Goal: Feedback & Contribution: Submit feedback/report problem

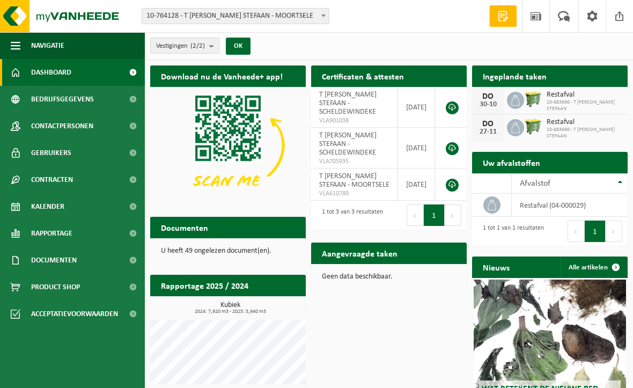
click at [534, 13] on span at bounding box center [535, 16] width 16 height 32
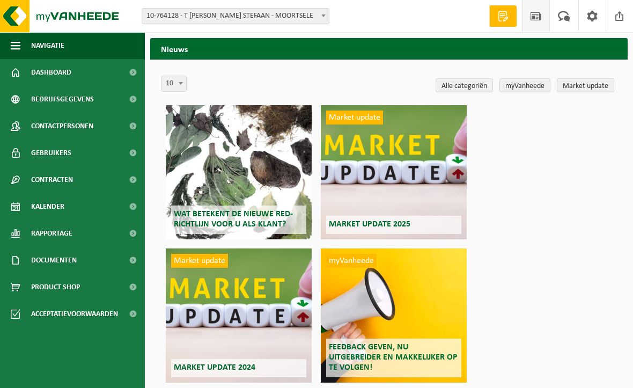
click at [564, 12] on span at bounding box center [564, 16] width 18 height 32
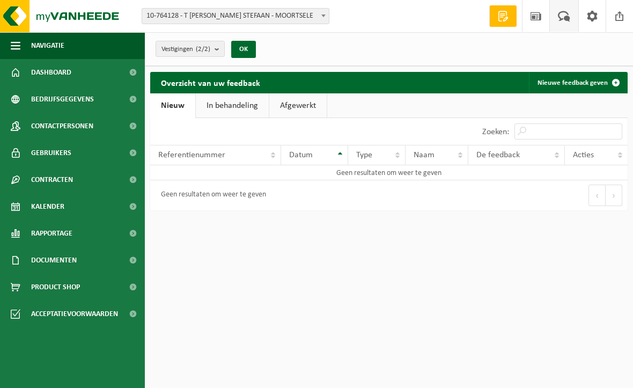
click at [41, 99] on span "Bedrijfsgegevens" at bounding box center [62, 99] width 63 height 27
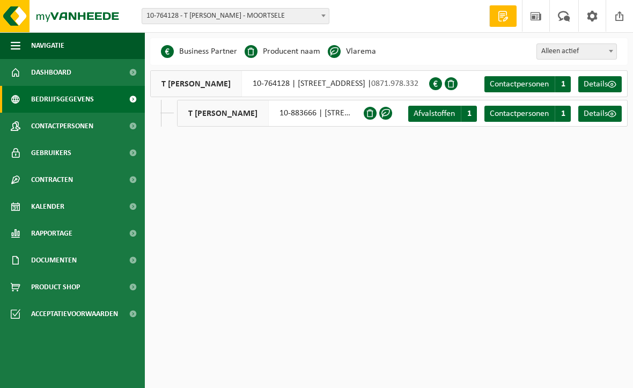
click at [40, 75] on span "Dashboard" at bounding box center [51, 72] width 40 height 27
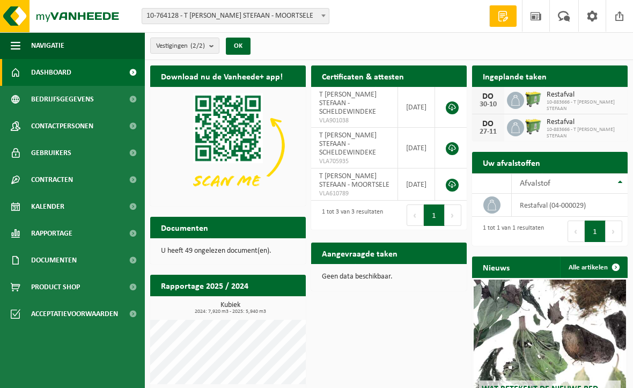
click at [28, 229] on link "Rapportage" at bounding box center [72, 233] width 145 height 27
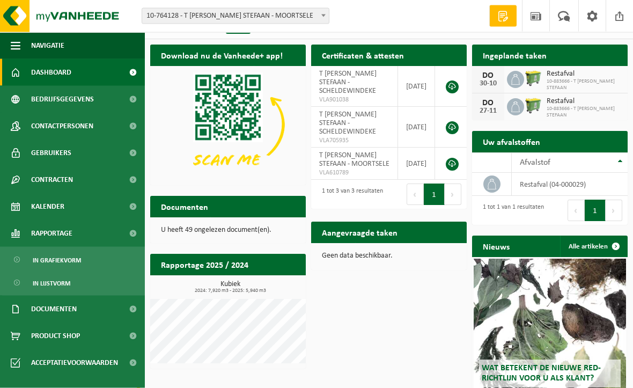
scroll to position [55, 0]
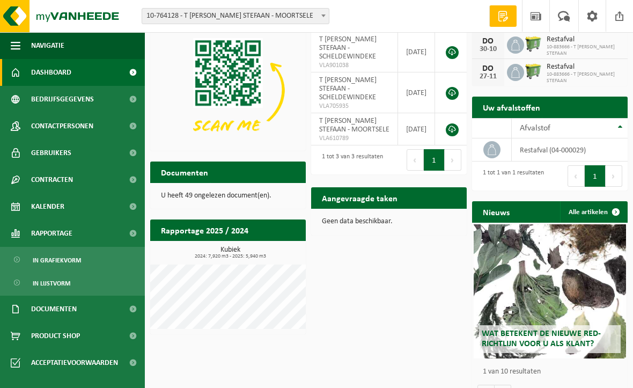
click at [561, 13] on span at bounding box center [564, 16] width 18 height 32
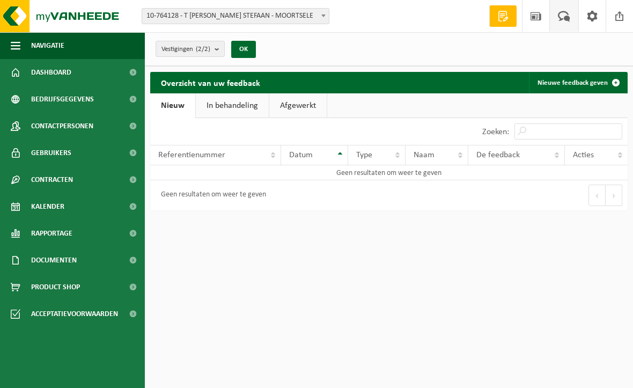
click at [502, 13] on span at bounding box center [503, 16] width 16 height 11
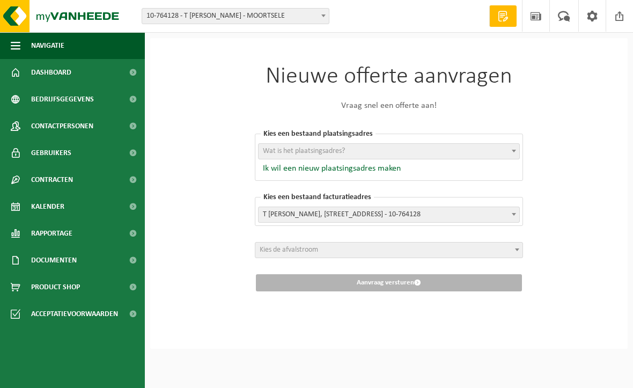
click at [36, 73] on span "Dashboard" at bounding box center [51, 72] width 40 height 27
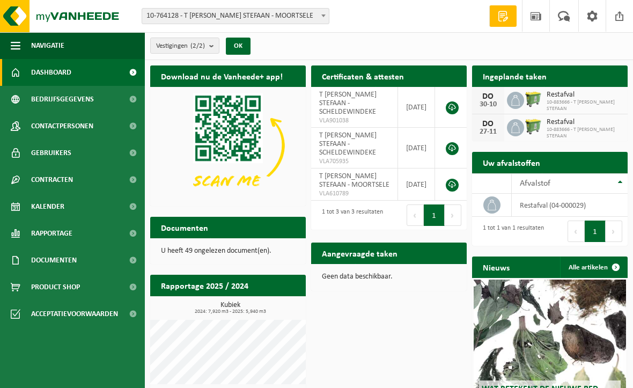
click at [619, 13] on span at bounding box center [619, 16] width 16 height 32
click at [180, 252] on p "U heeft 49 ongelezen document(en)." at bounding box center [228, 251] width 134 height 8
click at [172, 237] on h2 "Documenten" at bounding box center [184, 227] width 69 height 21
click at [170, 237] on h2 "Documenten" at bounding box center [184, 227] width 69 height 21
click at [38, 261] on span "Documenten" at bounding box center [54, 260] width 46 height 27
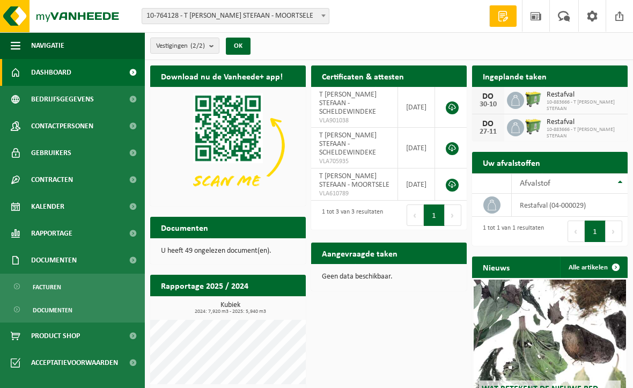
click at [32, 255] on span "Documenten" at bounding box center [54, 260] width 46 height 27
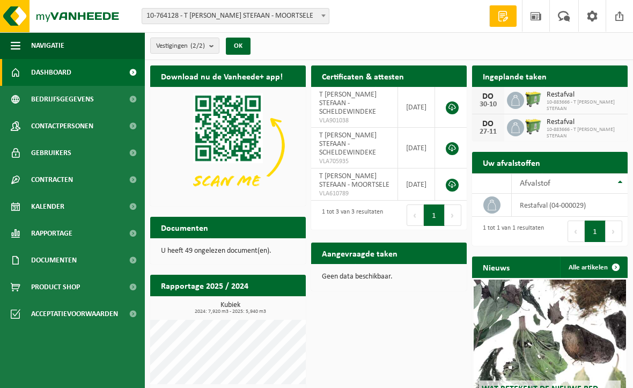
click at [137, 259] on span at bounding box center [133, 260] width 24 height 27
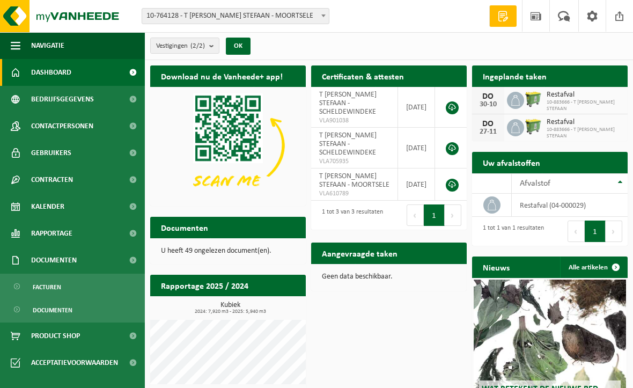
click at [36, 307] on span "Documenten" at bounding box center [53, 310] width 40 height 20
click at [29, 122] on link "Contactpersonen" at bounding box center [72, 126] width 145 height 27
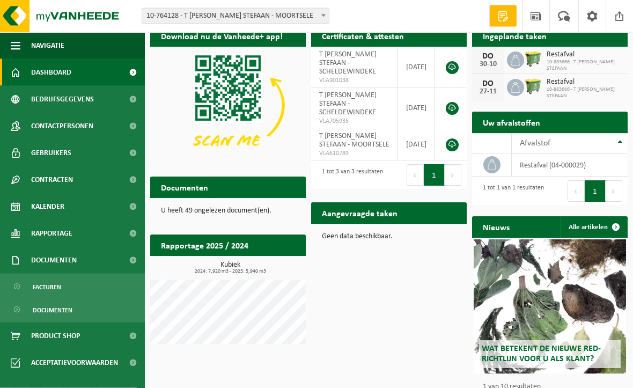
scroll to position [41, 0]
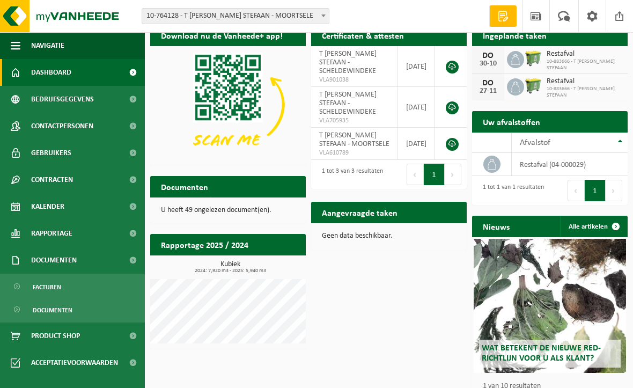
click at [46, 234] on span "Rapportage" at bounding box center [51, 233] width 41 height 27
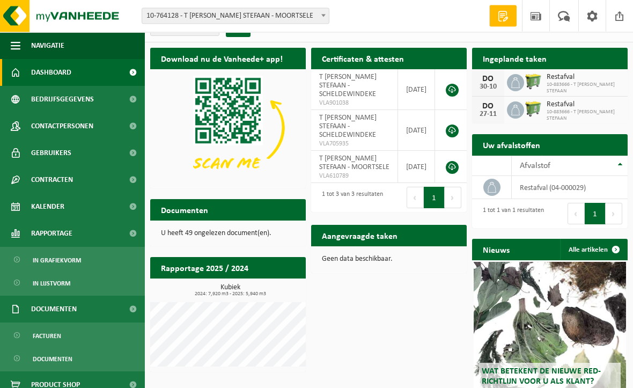
scroll to position [0, 0]
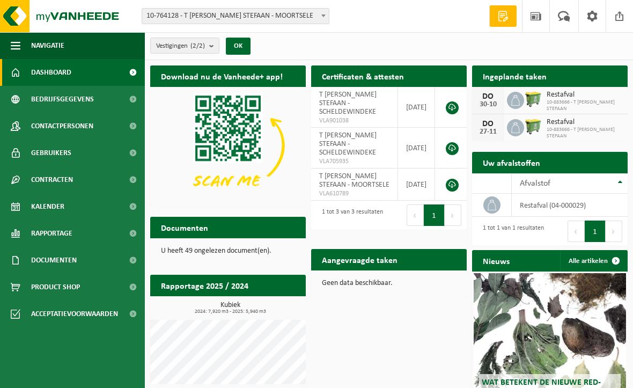
click at [454, 103] on link at bounding box center [451, 107] width 13 height 13
click at [565, 11] on span at bounding box center [564, 16] width 18 height 32
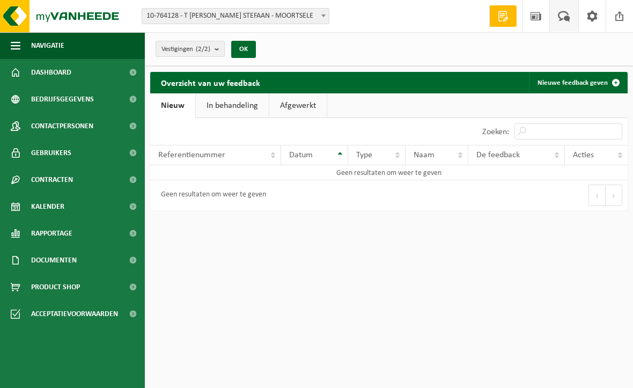
click at [595, 85] on link "Nieuwe feedback geven" at bounding box center [578, 82] width 98 height 21
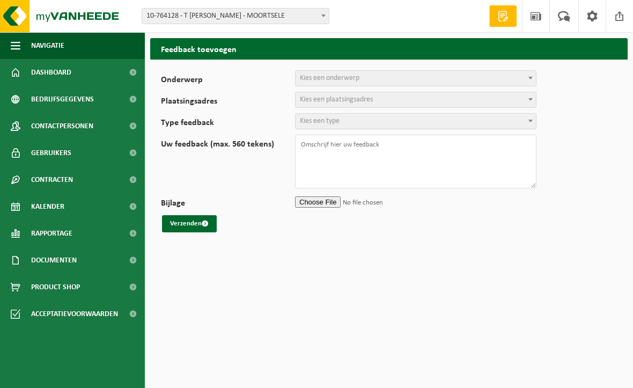
select select
click at [373, 81] on span "Kies een onderwerp" at bounding box center [415, 78] width 240 height 15
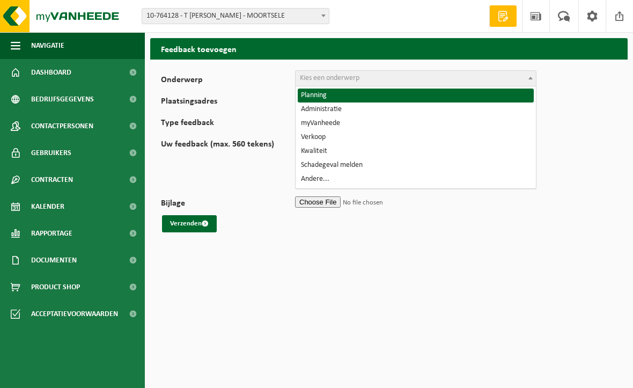
select select "7"
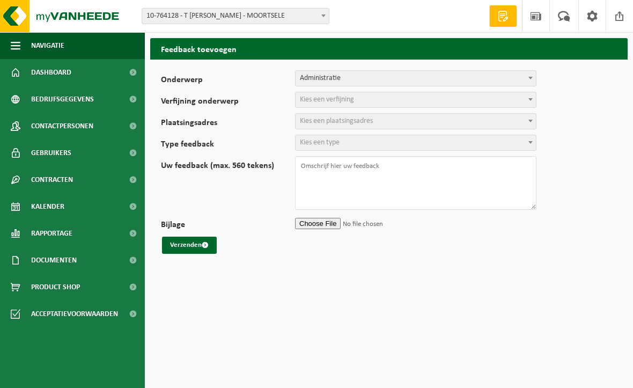
click at [358, 100] on span "Kies een verfijning" at bounding box center [415, 99] width 240 height 15
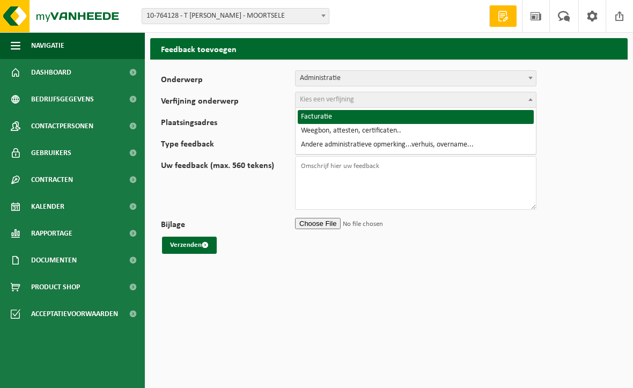
select select "10"
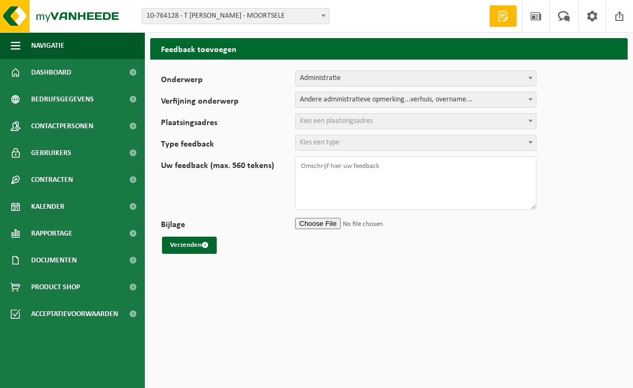
click at [348, 120] on span "Kies een plaatsingsadres" at bounding box center [336, 121] width 73 height 8
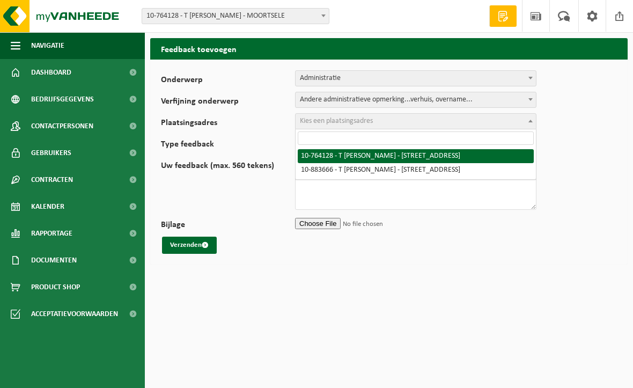
select select "111542"
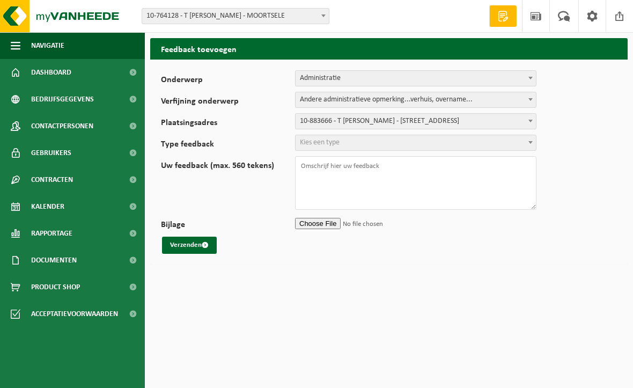
click at [338, 141] on span "Kies een type" at bounding box center [320, 142] width 40 height 8
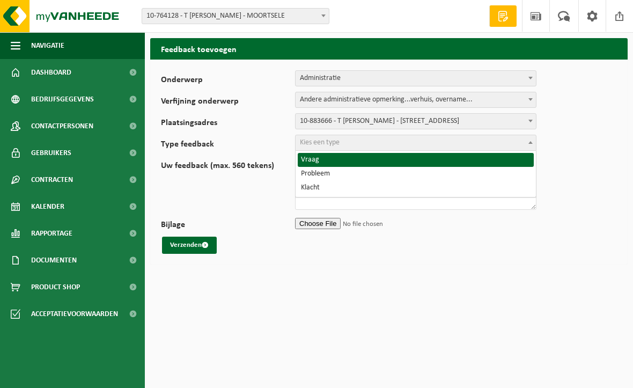
select select "ISS"
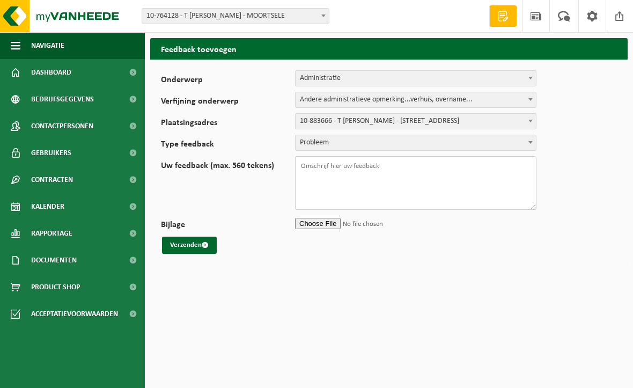
click at [323, 158] on textarea "Uw feedback (max. 560 tekens)" at bounding box center [415, 183] width 241 height 54
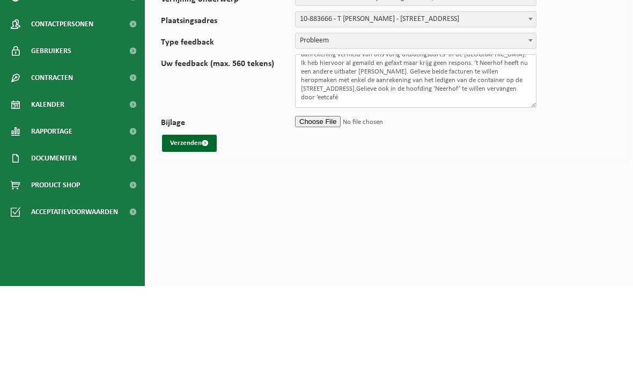
scroll to position [12, 0]
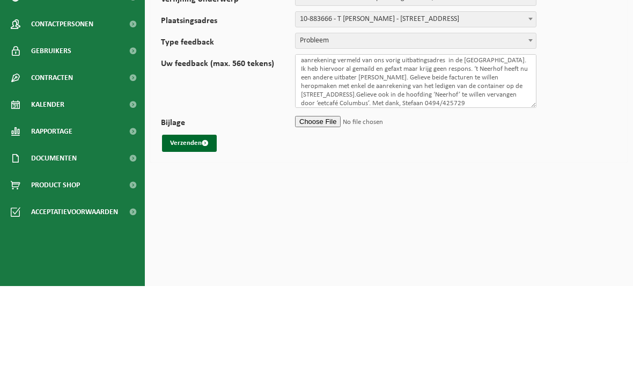
type textarea "Op facturen VF25-113908 en 10-131539 staan telkens een administratieve aanreken…"
click at [195, 236] on button "Verzenden" at bounding box center [189, 244] width 55 height 17
